Goal: Information Seeking & Learning: Compare options

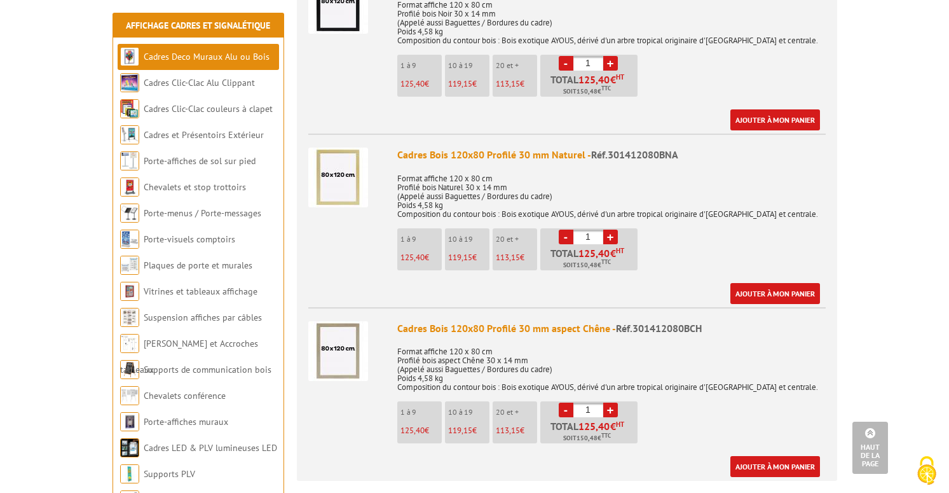
scroll to position [344, 0]
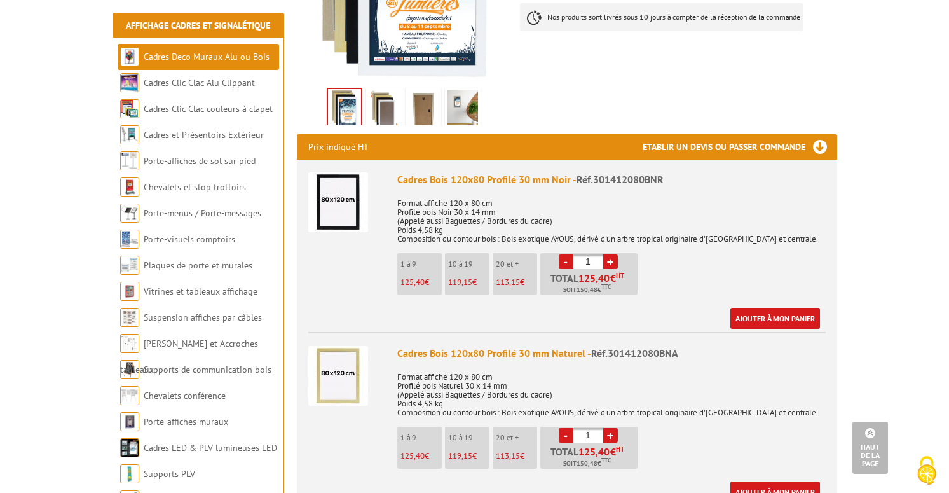
click at [389, 106] on img at bounding box center [384, 109] width 31 height 39
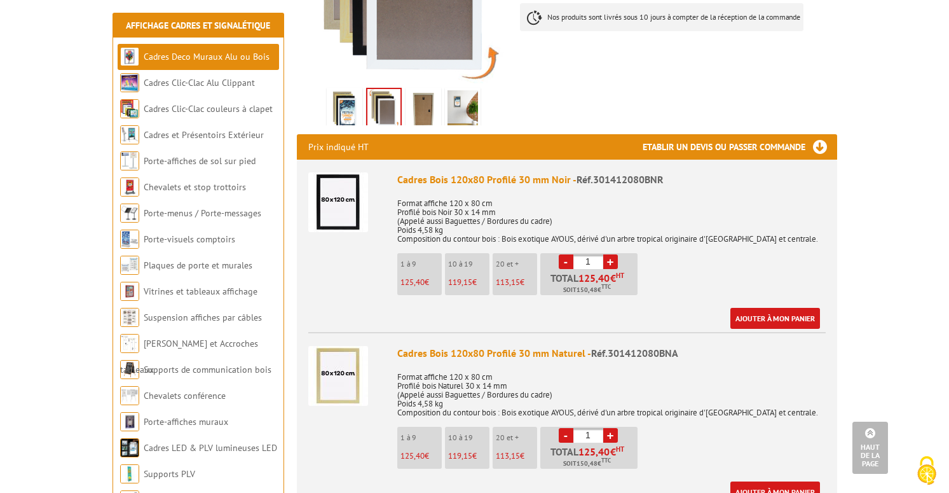
click at [422, 105] on img at bounding box center [423, 109] width 31 height 39
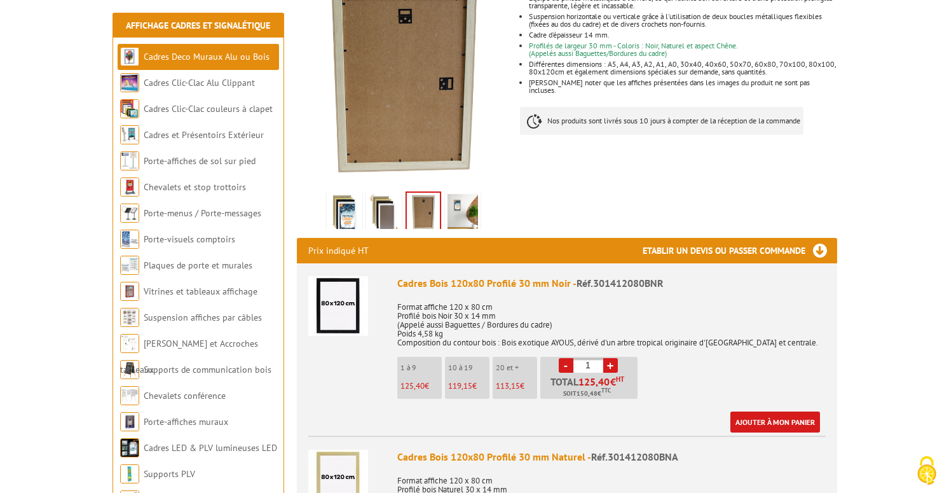
scroll to position [242, 0]
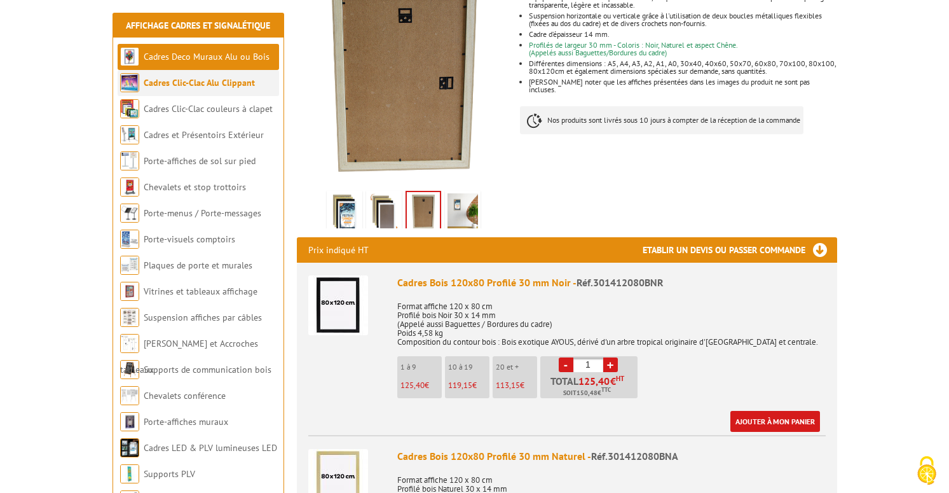
click at [220, 83] on link "Cadres Clic-Clac Alu Clippant" at bounding box center [199, 82] width 111 height 11
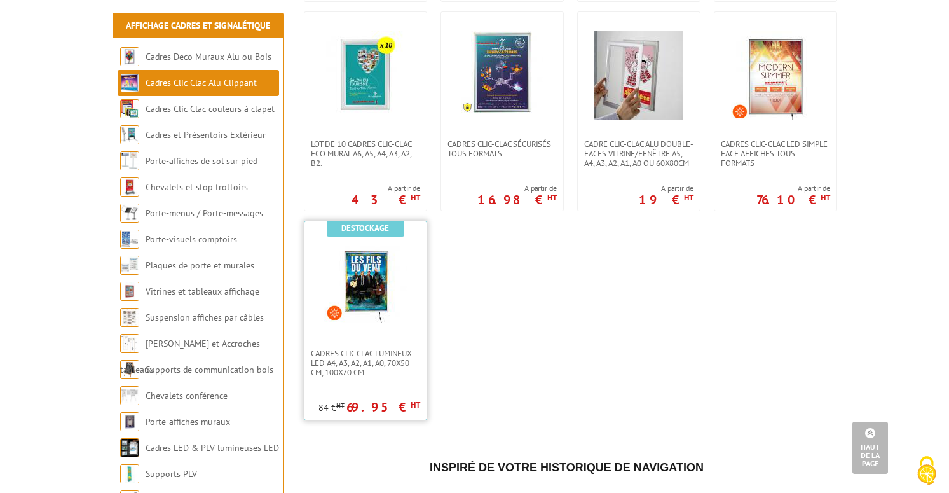
scroll to position [638, 0]
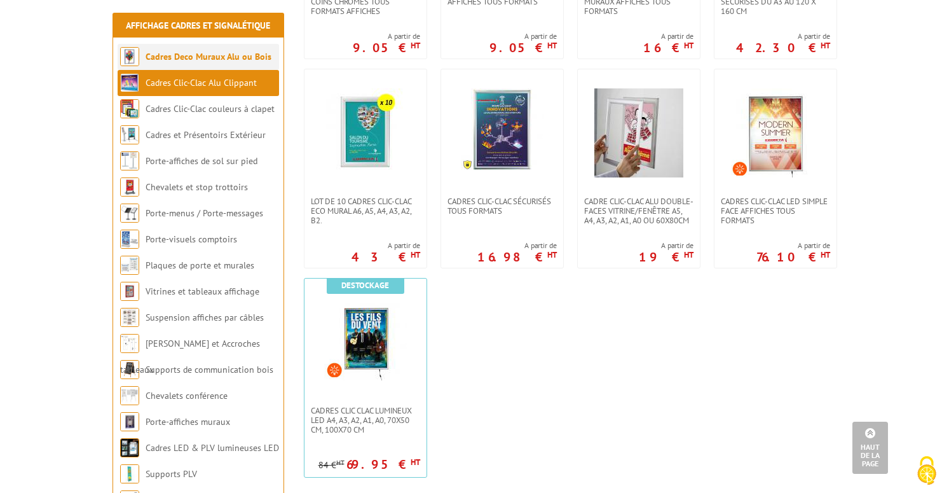
click at [246, 59] on link "Cadres Deco Muraux Alu ou Bois" at bounding box center [209, 56] width 126 height 11
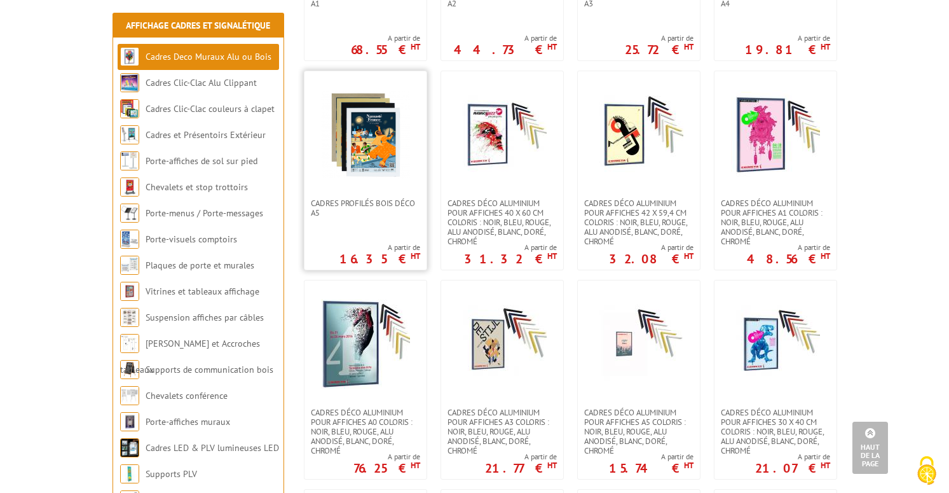
scroll to position [863, 0]
click at [364, 345] on img at bounding box center [365, 343] width 89 height 89
